Goal: Check status: Check status

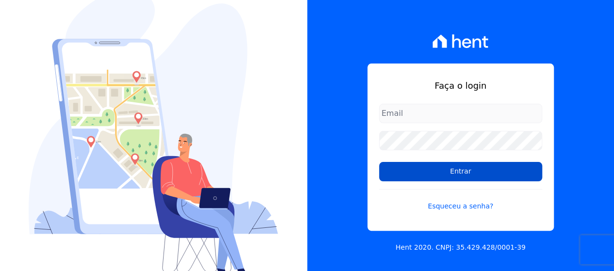
type input "[EMAIL_ADDRESS][DOMAIN_NAME]"
click at [418, 177] on input "Entrar" at bounding box center [460, 171] width 163 height 19
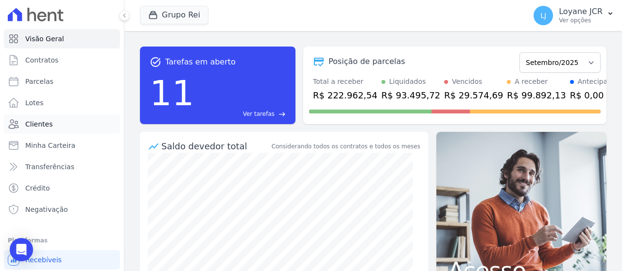
click at [64, 119] on link "Clientes" at bounding box center [62, 124] width 116 height 19
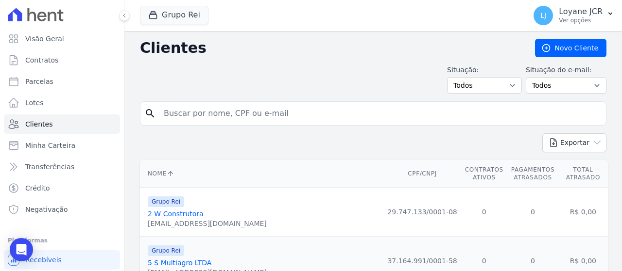
click at [344, 115] on input "search" at bounding box center [380, 113] width 444 height 19
paste input "008.644.131-06"
type input "008.644.131-06"
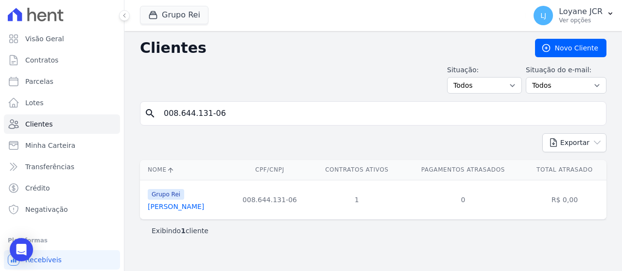
click at [180, 207] on link "[PERSON_NAME]" at bounding box center [176, 207] width 56 height 8
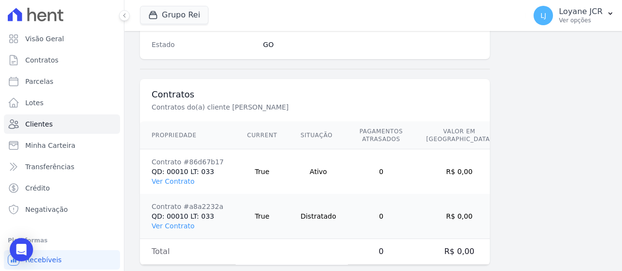
scroll to position [685, 0]
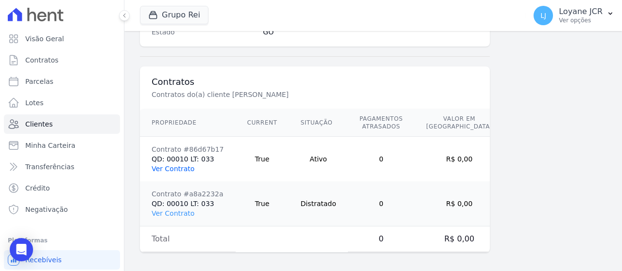
click at [182, 166] on link "Ver Contrato" at bounding box center [173, 169] width 43 height 8
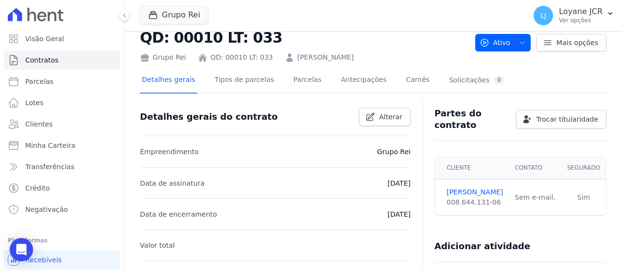
scroll to position [49, 0]
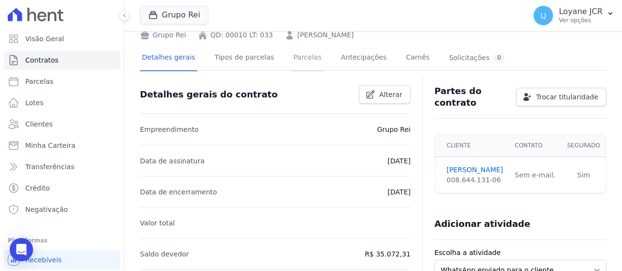
click at [294, 56] on link "Parcelas" at bounding box center [307, 59] width 32 height 26
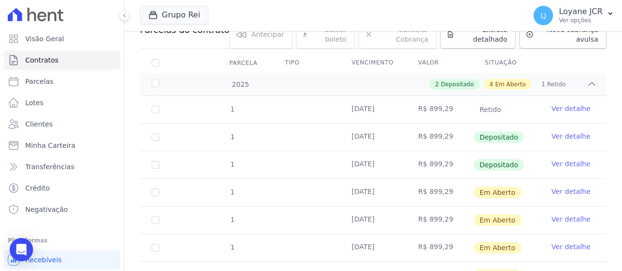
scroll to position [146, 0]
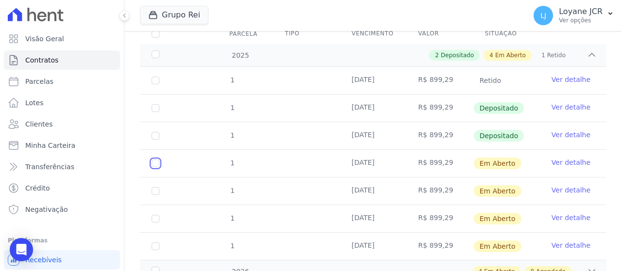
click at [156, 165] on input "checkbox" at bounding box center [156, 164] width 8 height 8
checkbox input "true"
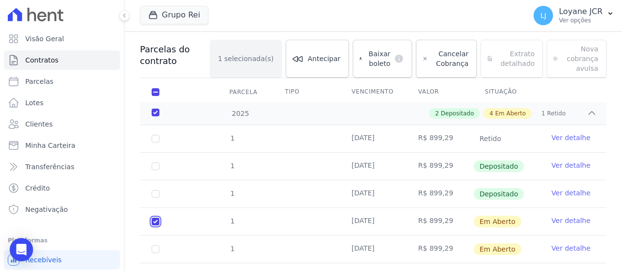
scroll to position [10, 0]
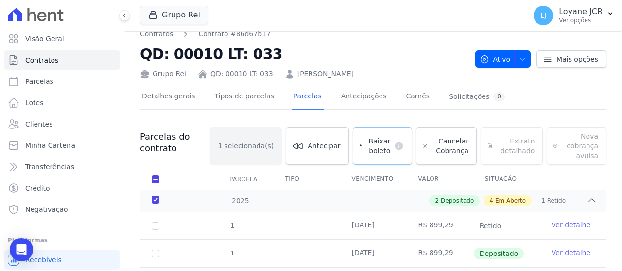
click at [391, 141] on dt "default" at bounding box center [397, 146] width 14 height 10
